Goal: Check status: Check status

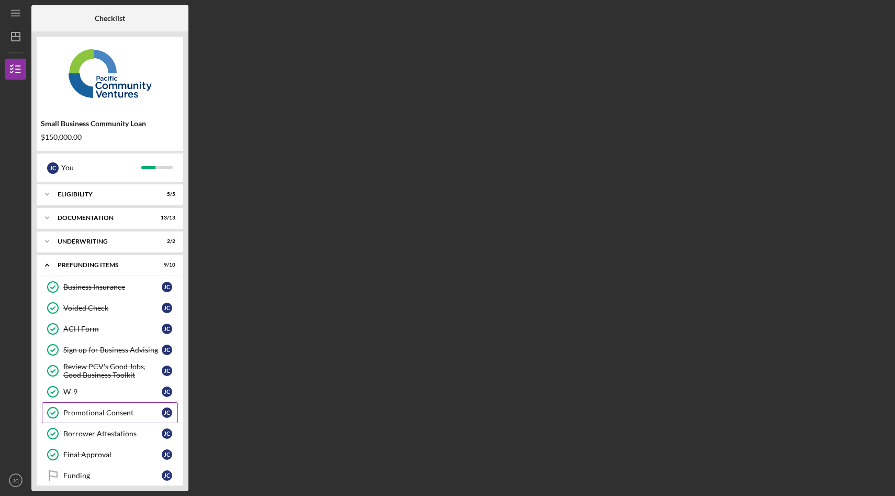
scroll to position [11, 0]
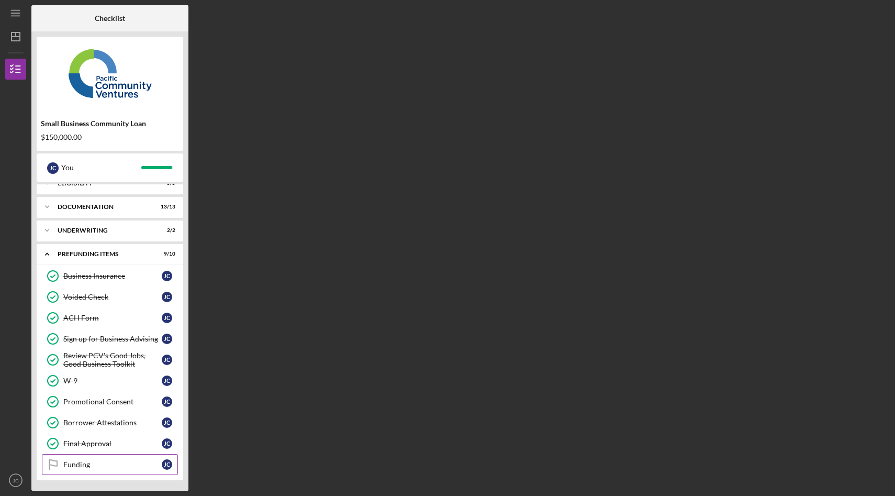
click at [101, 466] on div "Funding" at bounding box center [112, 464] width 98 height 8
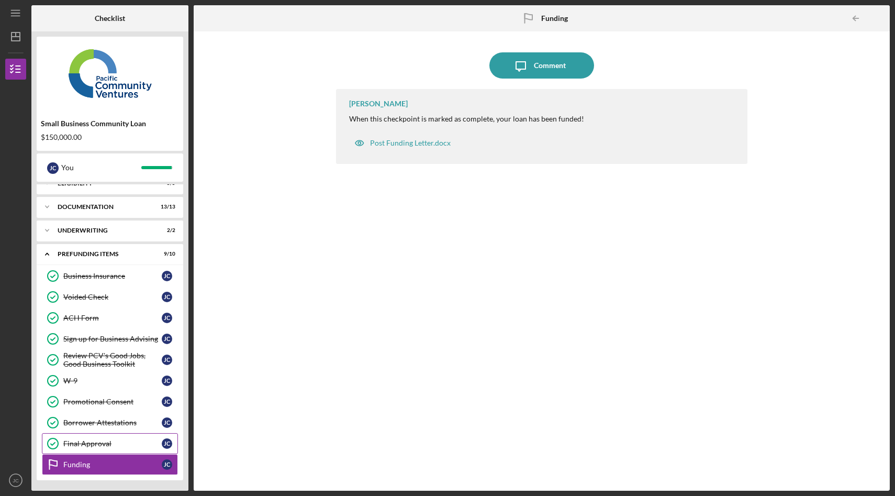
click at [120, 439] on div "Final Approval" at bounding box center [112, 443] width 98 height 8
